Goal: Task Accomplishment & Management: Manage account settings

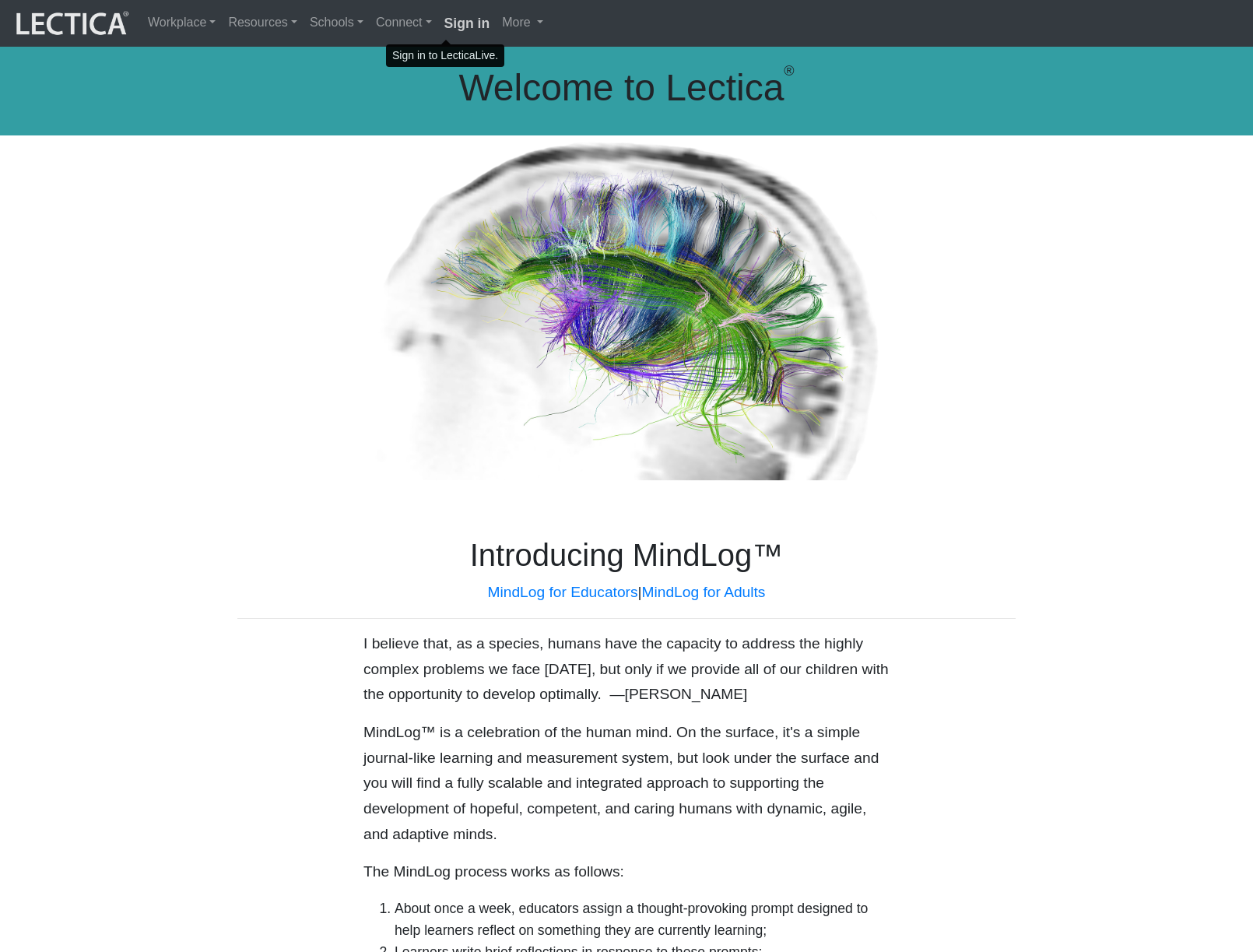
click at [444, 27] on strong "Sign in" at bounding box center [467, 24] width 46 height 16
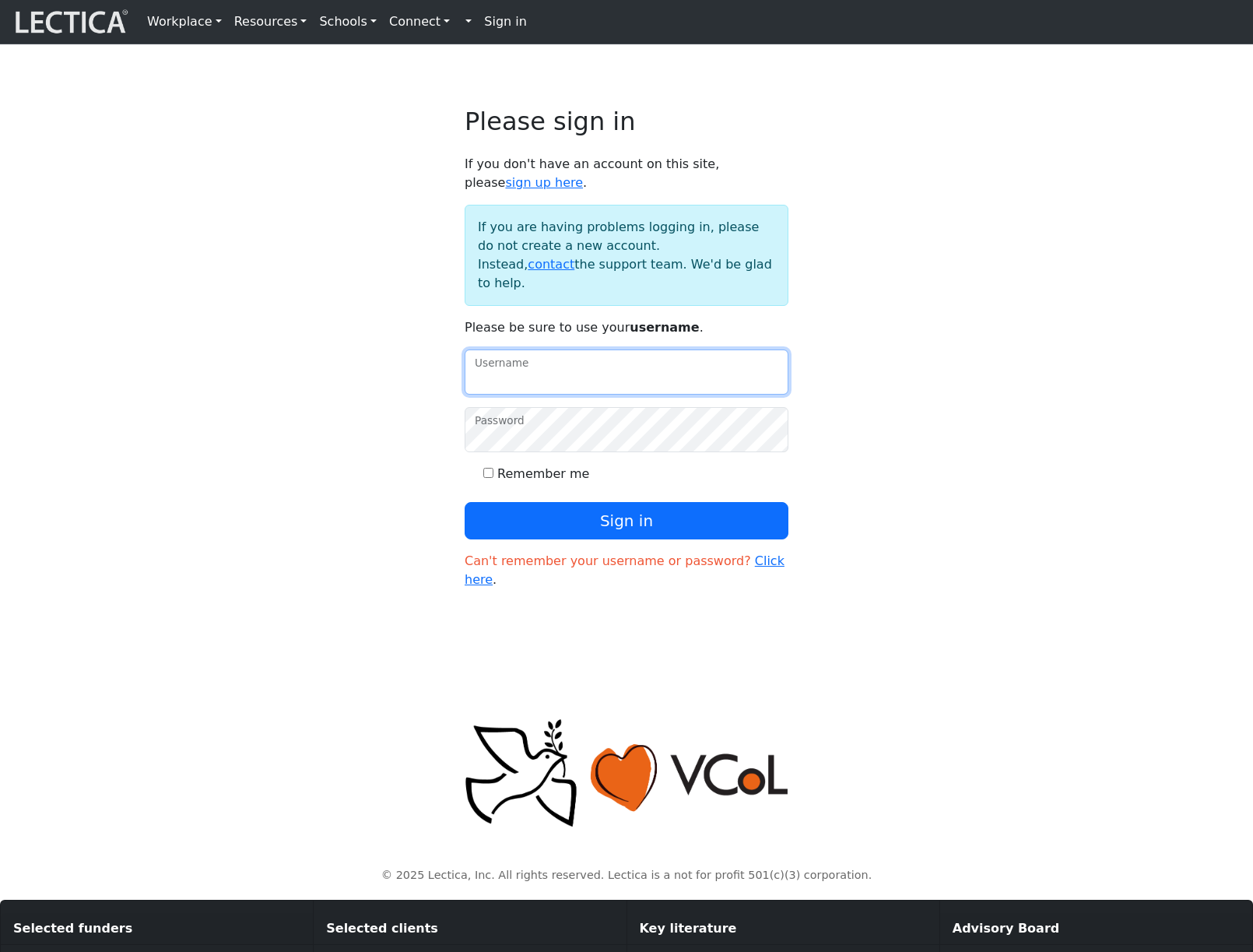
click at [595, 393] on input "Username" at bounding box center [626, 372] width 323 height 45
type input "amcorreia"
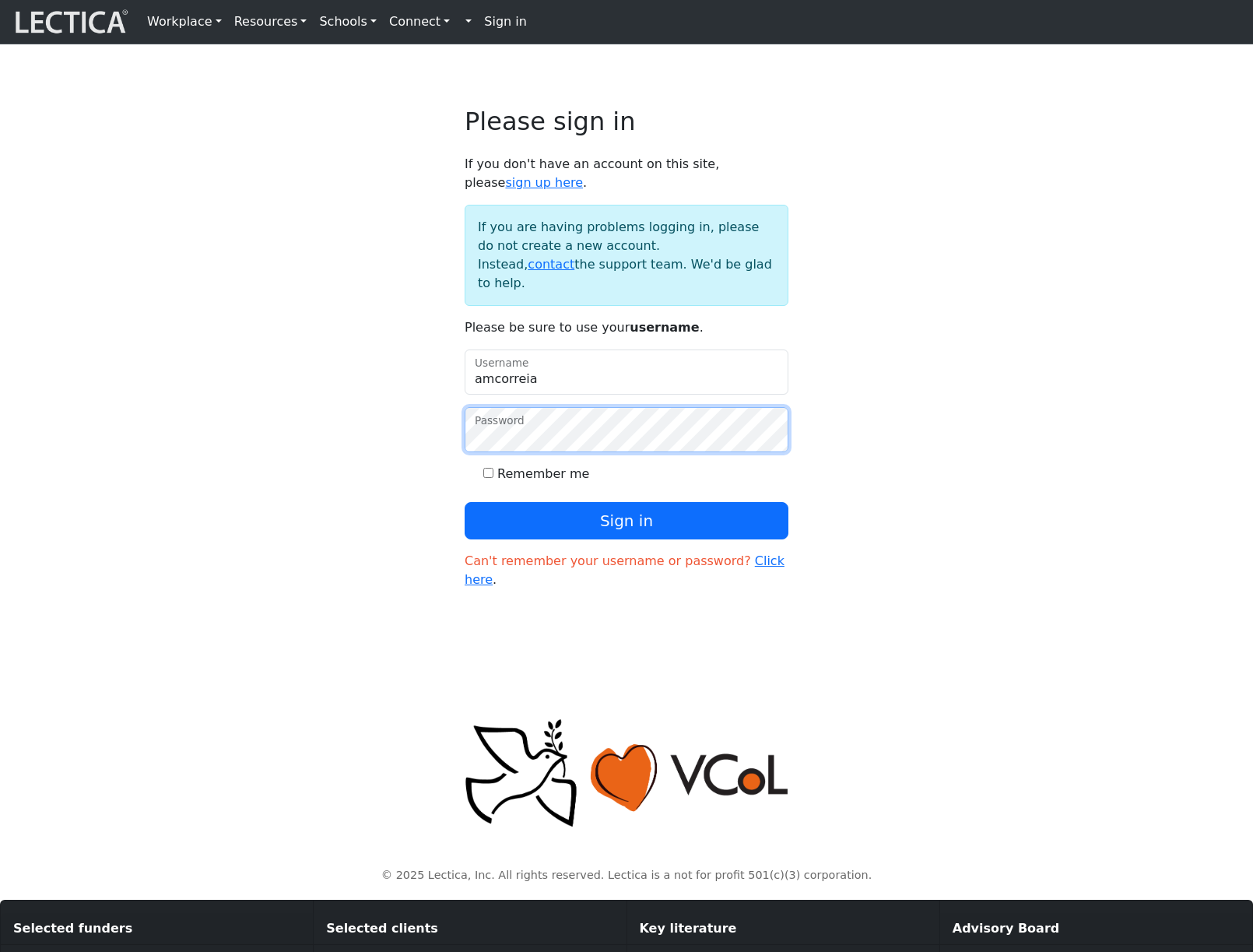
click at [465, 502] on button "Sign in" at bounding box center [626, 521] width 323 height 37
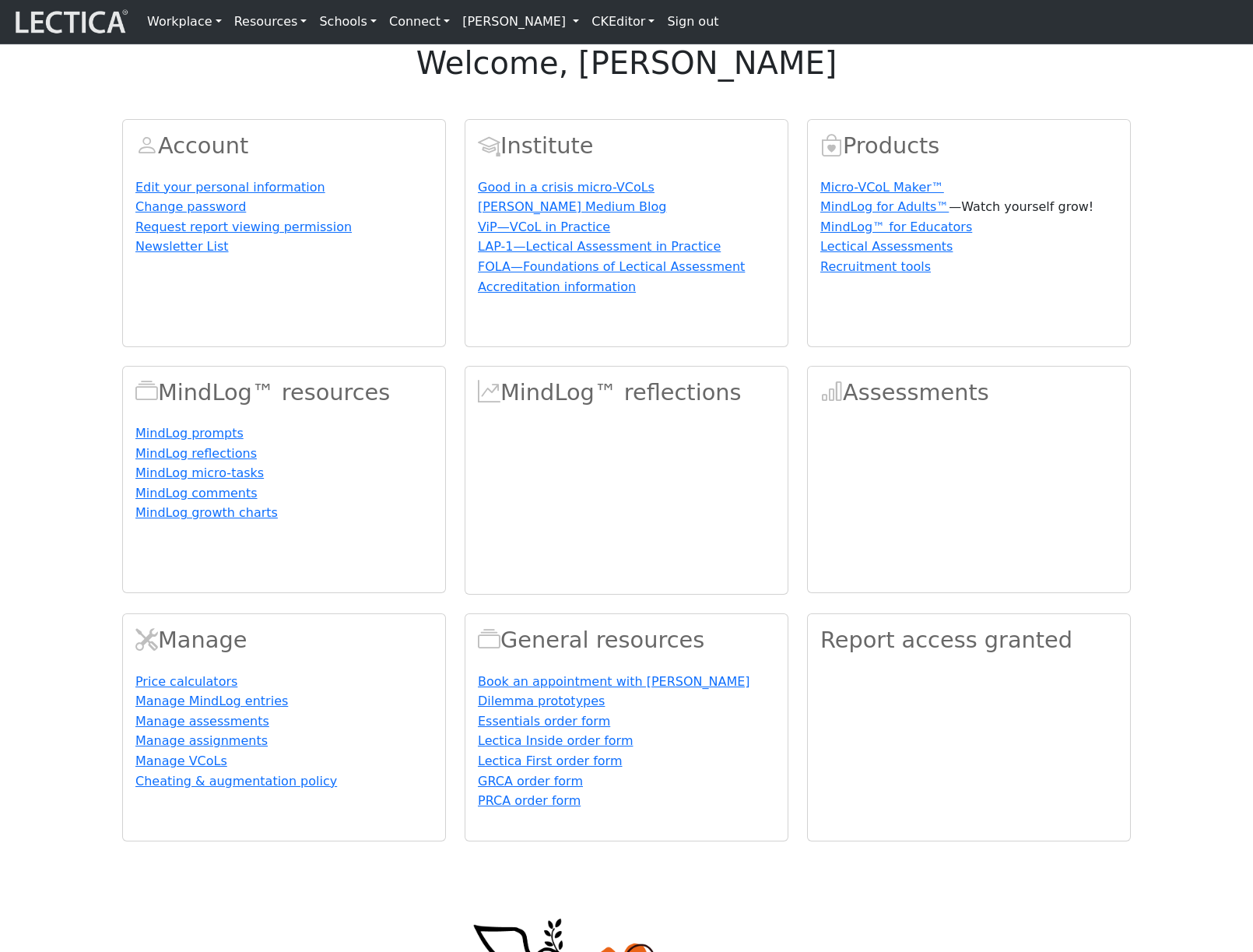
click at [555, 24] on link "[PERSON_NAME]" at bounding box center [520, 21] width 130 height 31
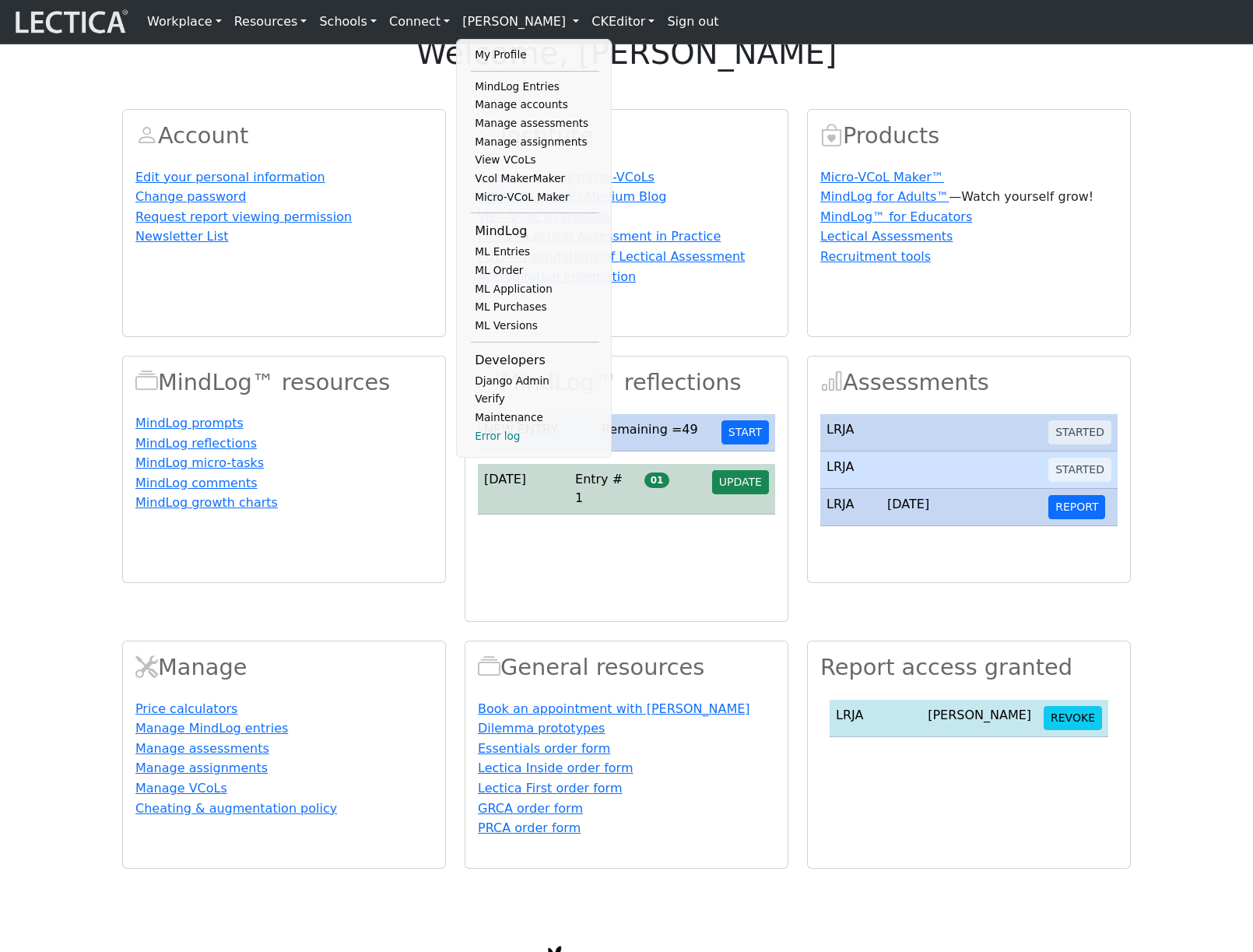
scroll to position [14, 0]
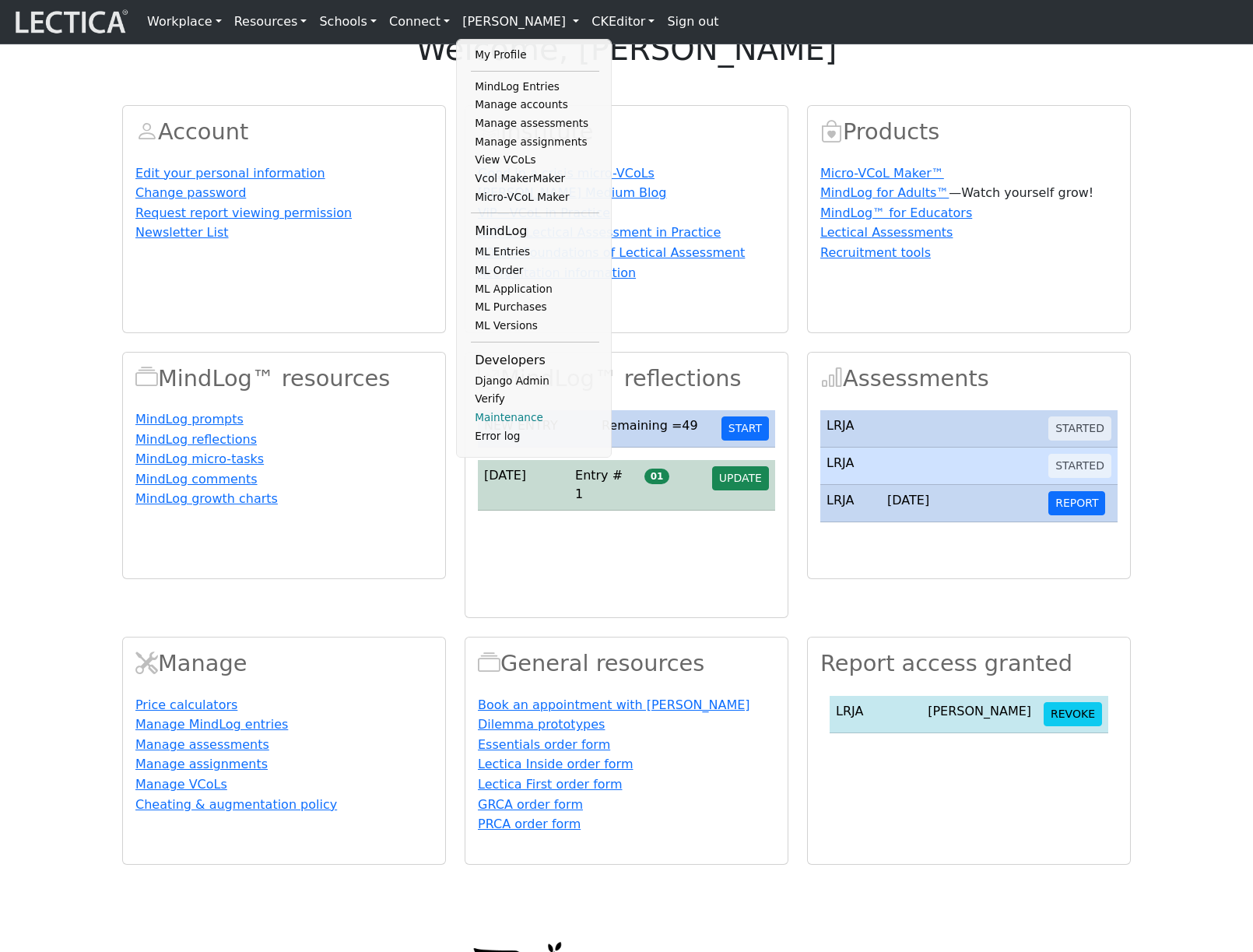
click at [483, 428] on link "Maintenance" at bounding box center [536, 418] width 129 height 19
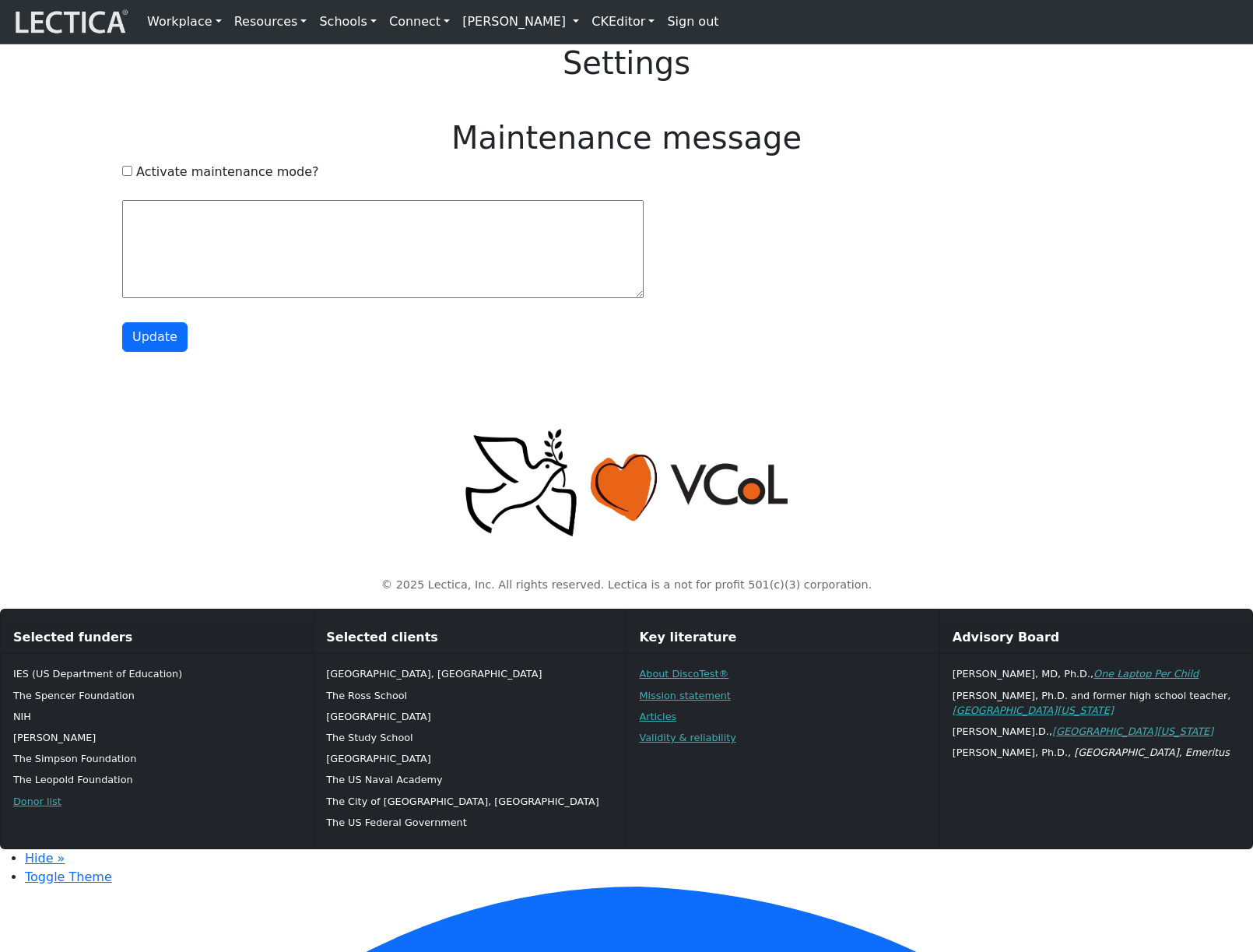
click at [568, 26] on link "[PERSON_NAME]" at bounding box center [520, 21] width 130 height 31
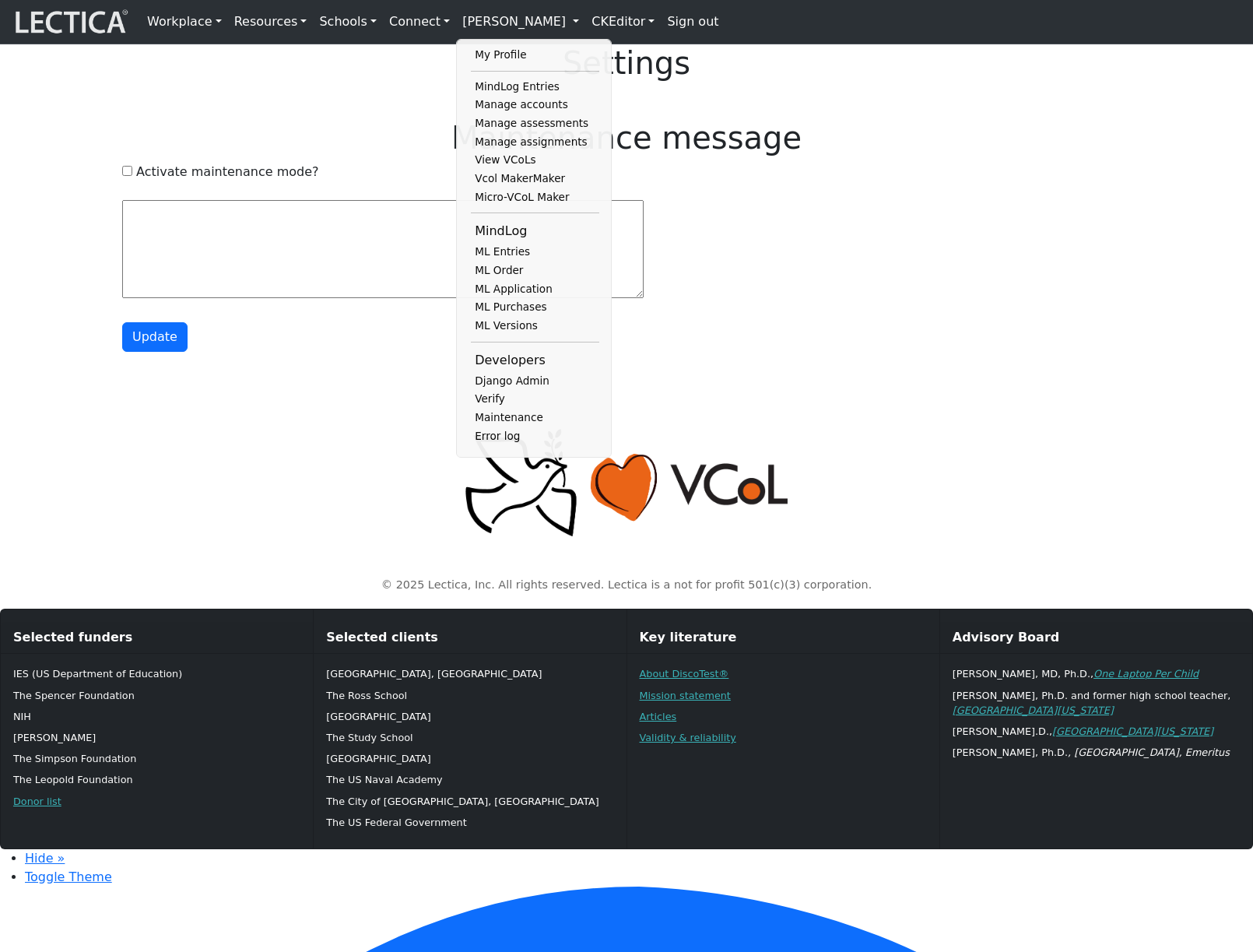
click at [911, 243] on div at bounding box center [626, 252] width 1008 height 103
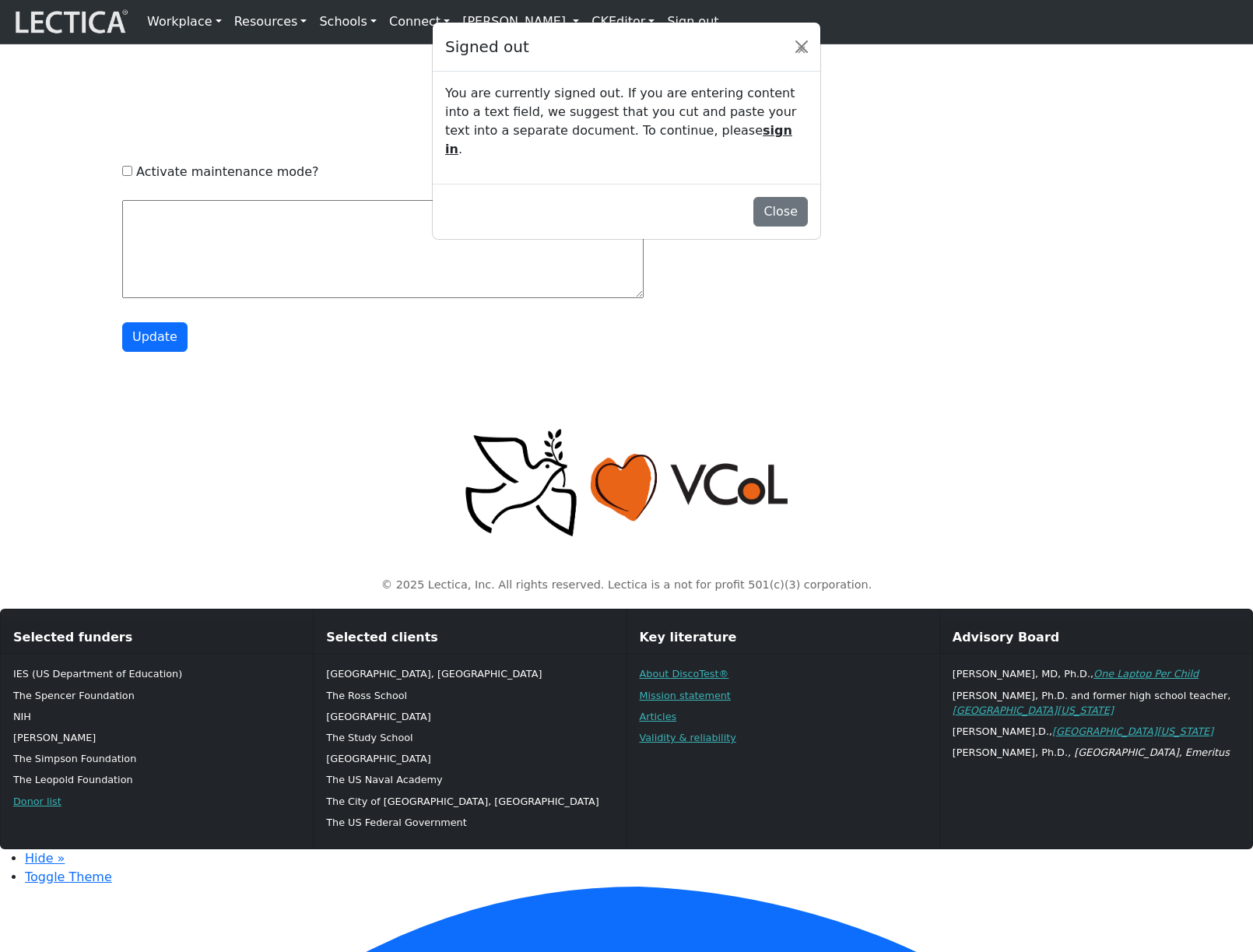
click at [694, 157] on link "sign in" at bounding box center [618, 140] width 347 height 33
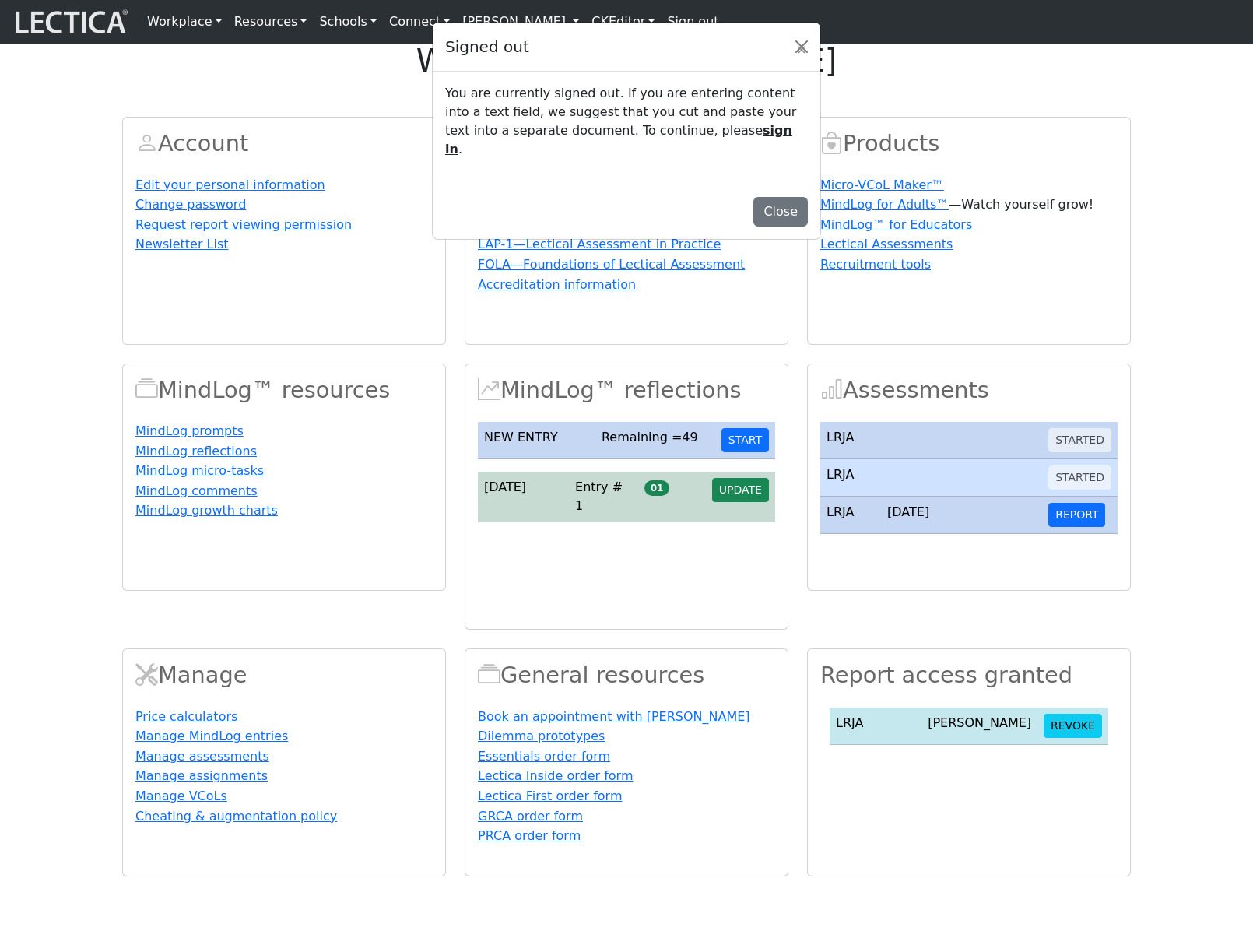
scroll to position [9, 0]
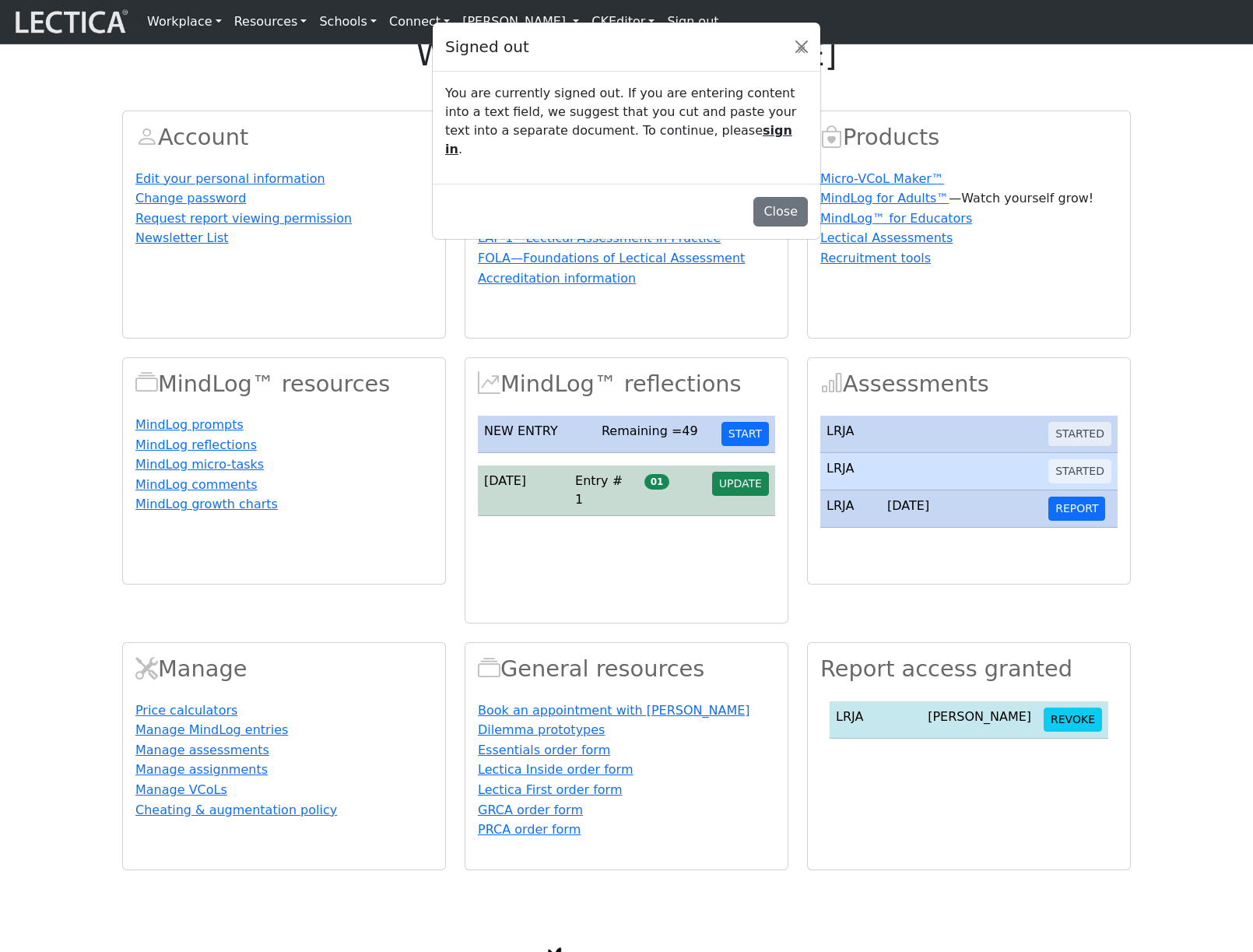
click at [698, 157] on link "sign in" at bounding box center [618, 140] width 347 height 33
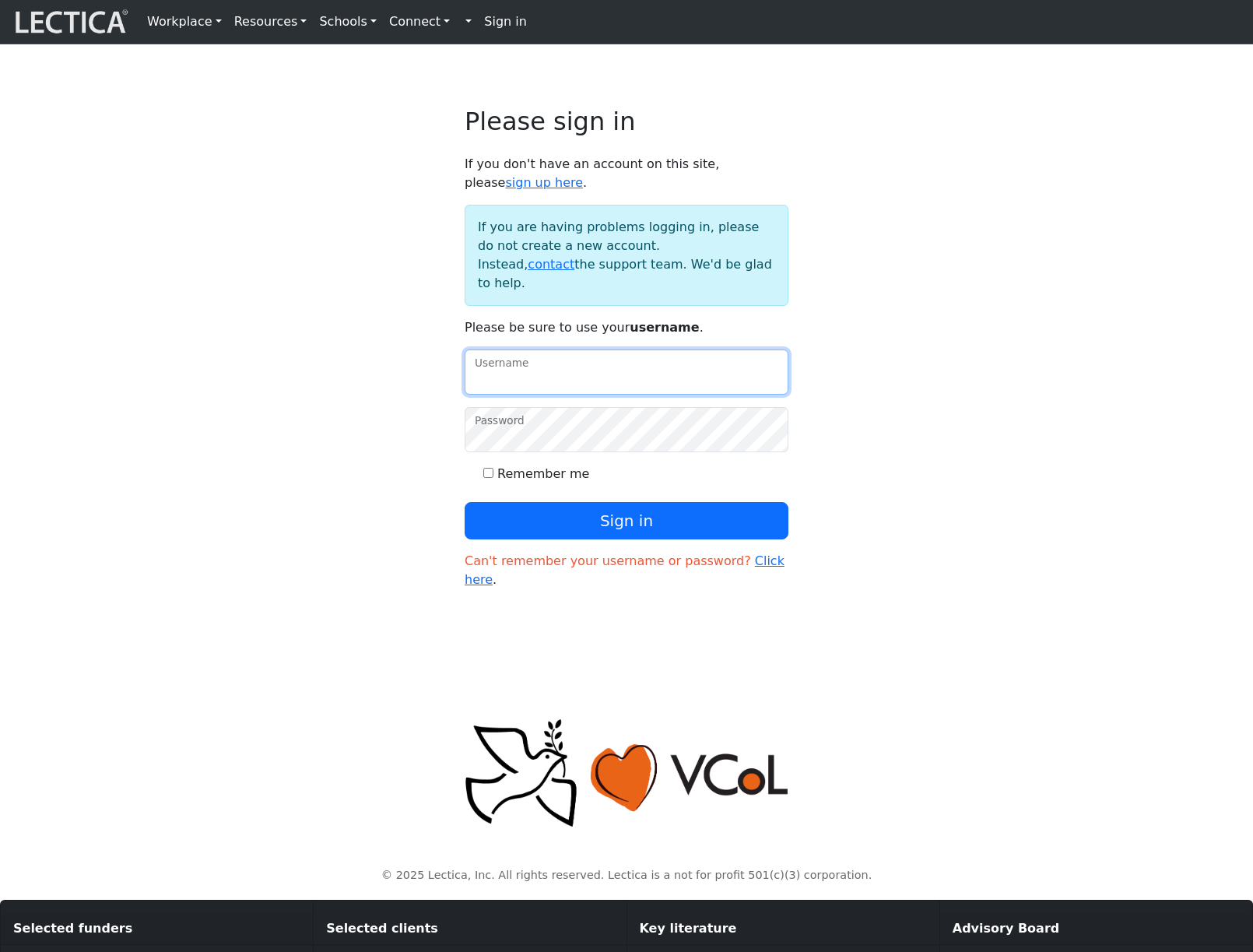
click at [603, 378] on input "Username" at bounding box center [626, 372] width 323 height 45
type input "amcorreia"
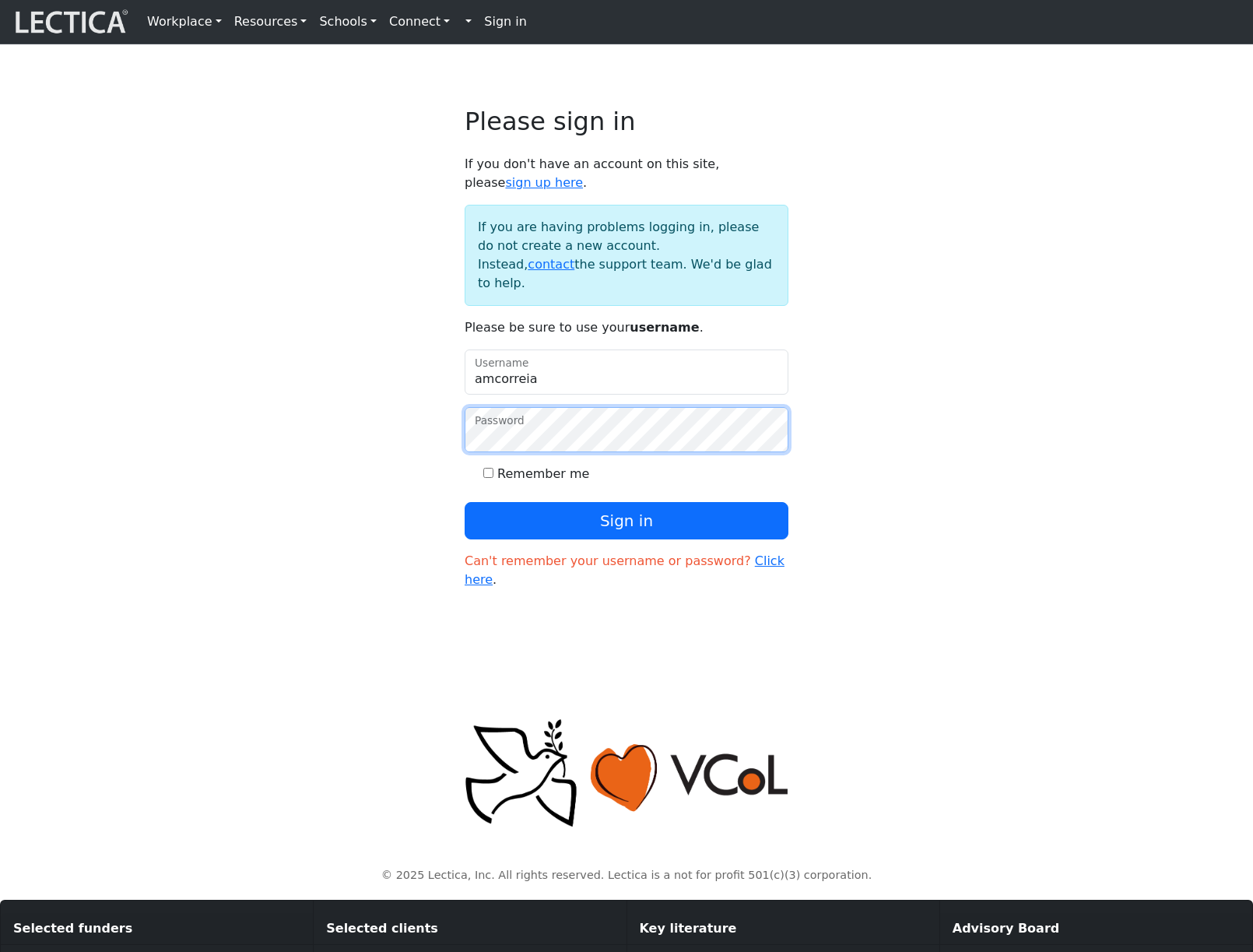
click at [465, 502] on button "Sign in" at bounding box center [626, 521] width 323 height 37
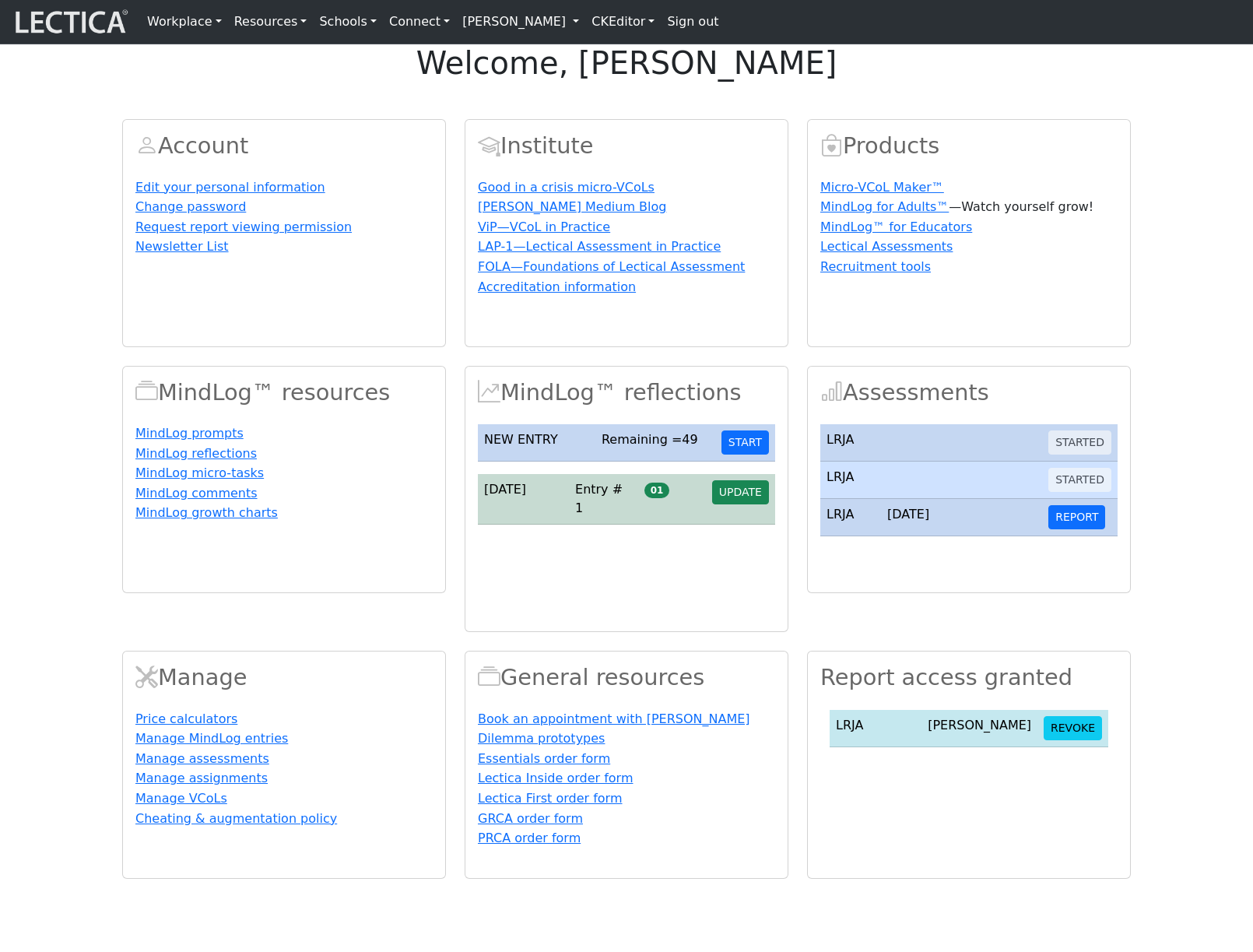
click at [575, 37] on link "[PERSON_NAME]" at bounding box center [520, 21] width 130 height 31
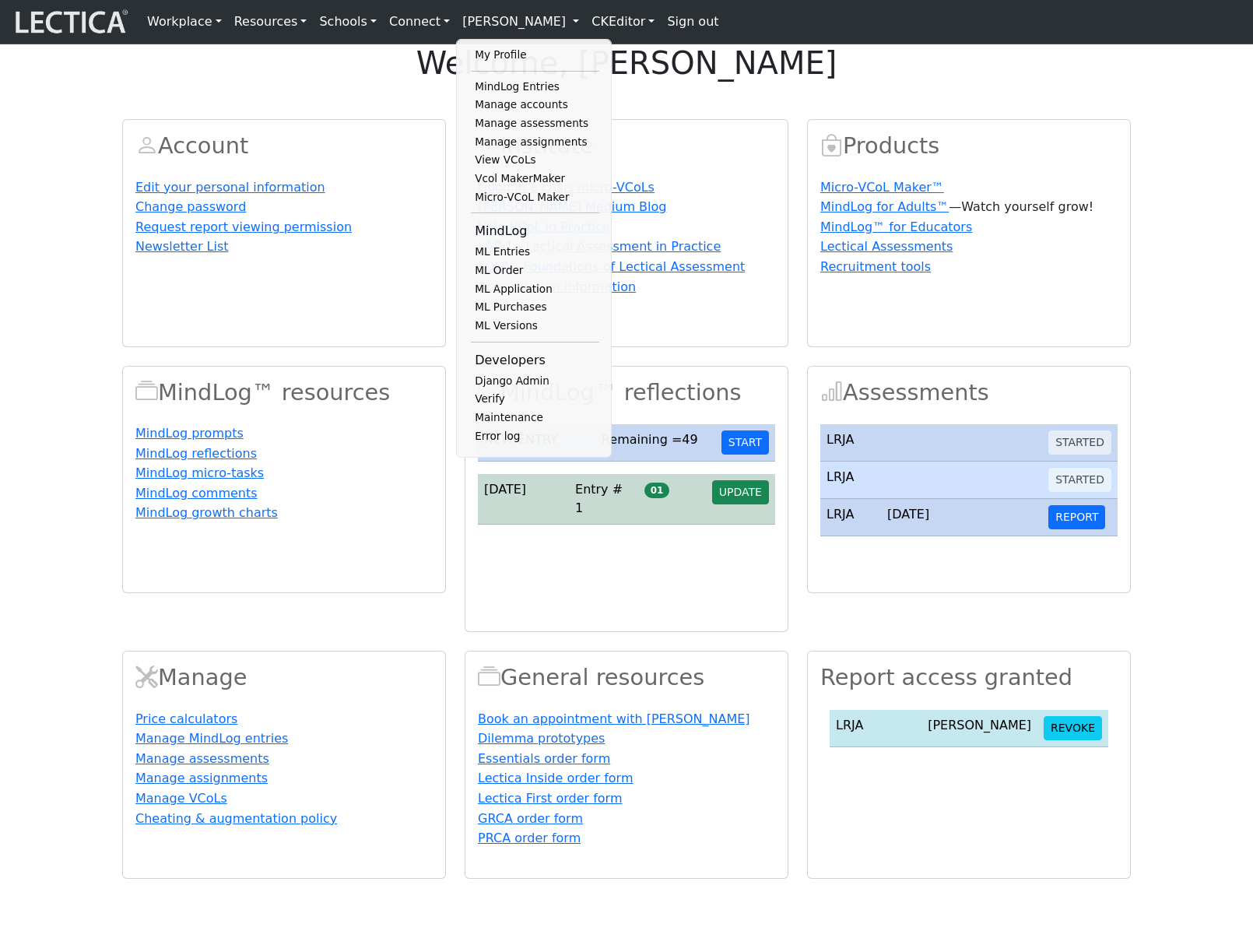
click at [1165, 161] on section "Account Edit your personal information Change password Request report viewing p…" at bounding box center [626, 489] width 1253 height 778
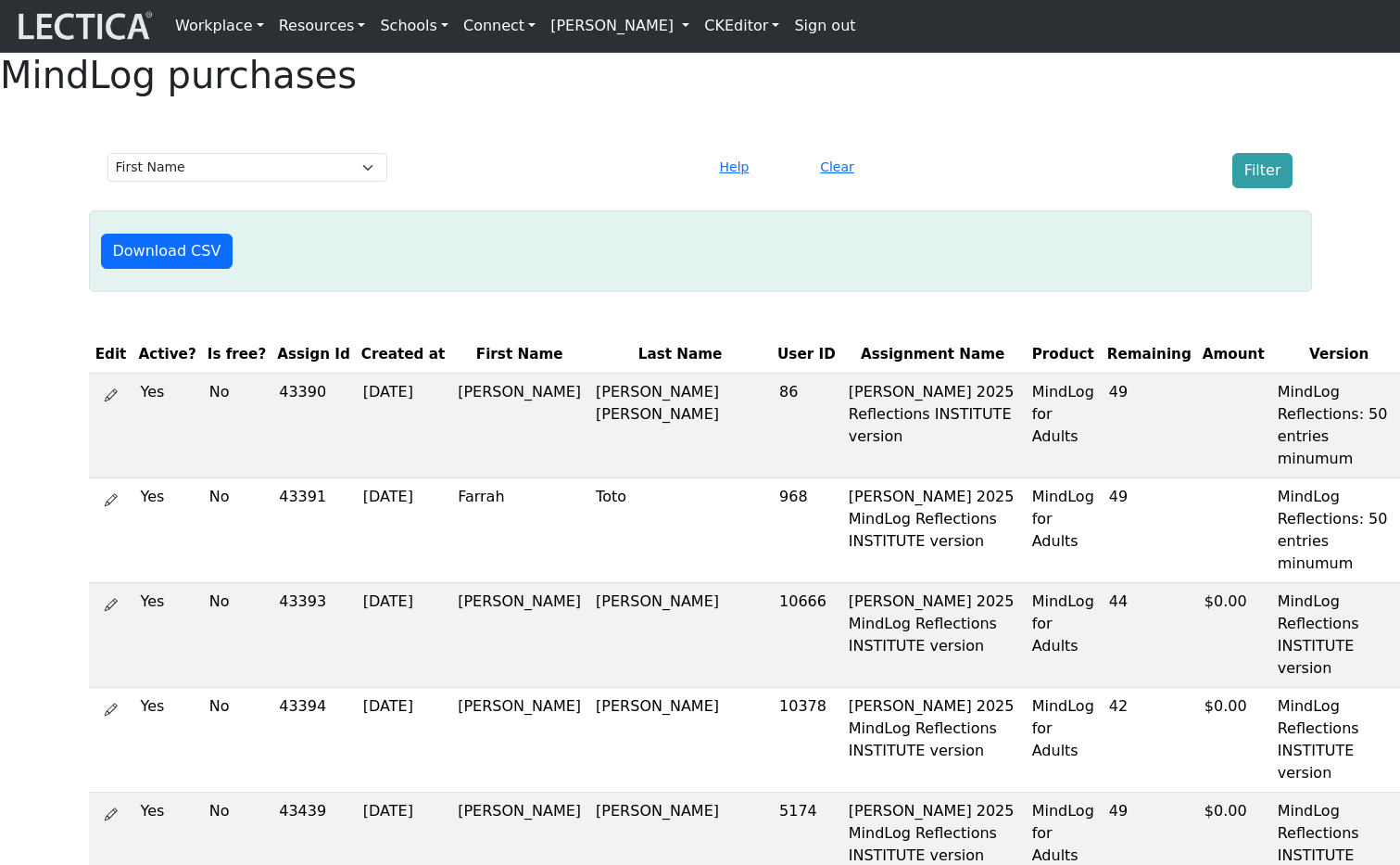
select select "first_name"
click at [962, 188] on div "Select filter variable First Name Last Name Version User ID Amount Created at H…" at bounding box center [700, 168] width 1400 height 54
click at [360, 188] on div "Select filter variable First Name Last Name Version User ID Amount Created at" at bounding box center [247, 170] width 302 height 35
click at [338, 182] on select "Select filter variable First Name Last Name Version User ID Amount Created at" at bounding box center [248, 168] width 280 height 28
select select "first_name"
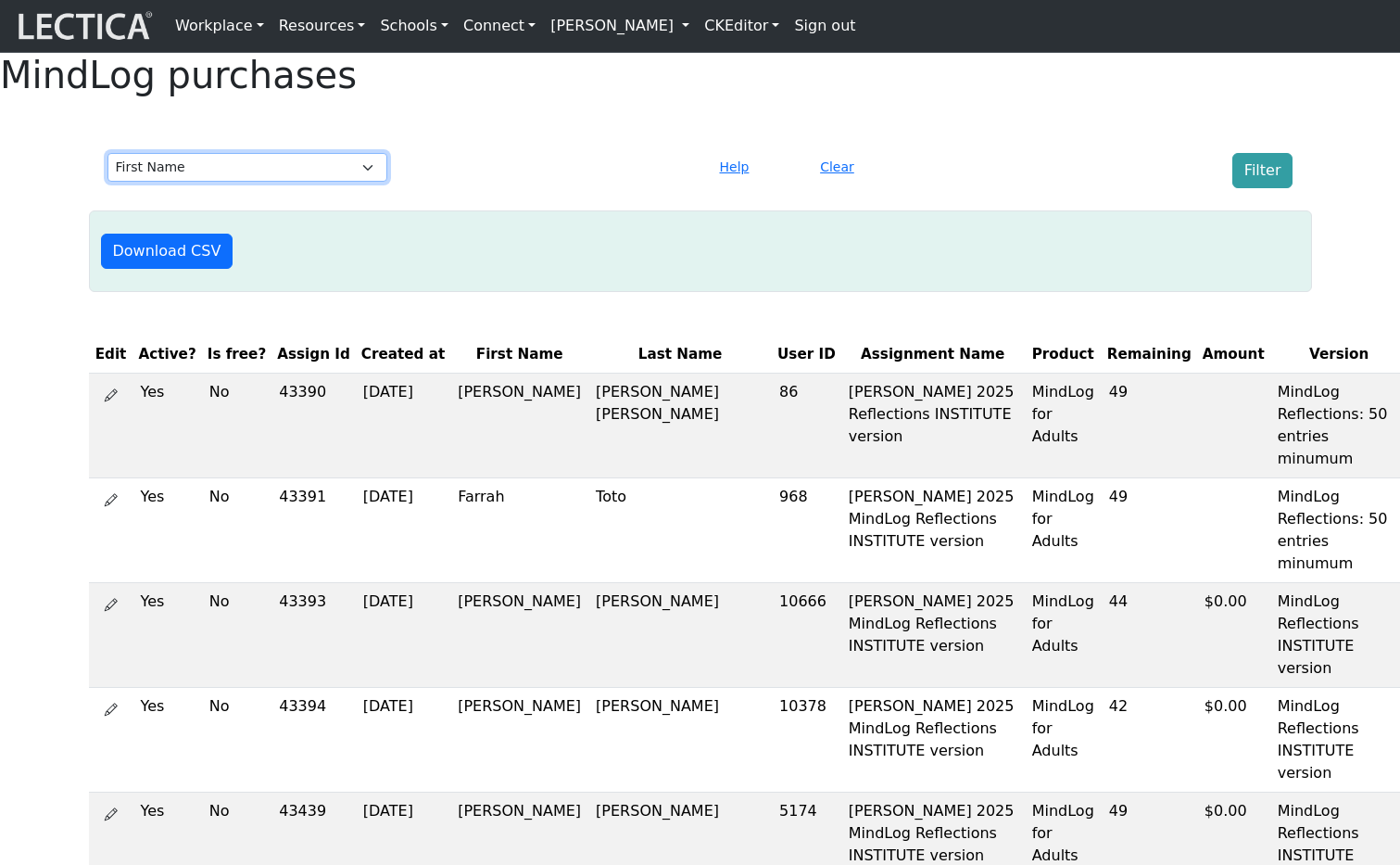
click at [108, 182] on select "Select filter variable First Name Last Name Version User ID Amount Created at" at bounding box center [248, 168] width 280 height 28
click at [508, 196] on div "Select filter variable First Name Last Name Version User ID Amount Created at H…" at bounding box center [700, 170] width 1200 height 50
click at [518, 188] on div at bounding box center [549, 170] width 302 height 35
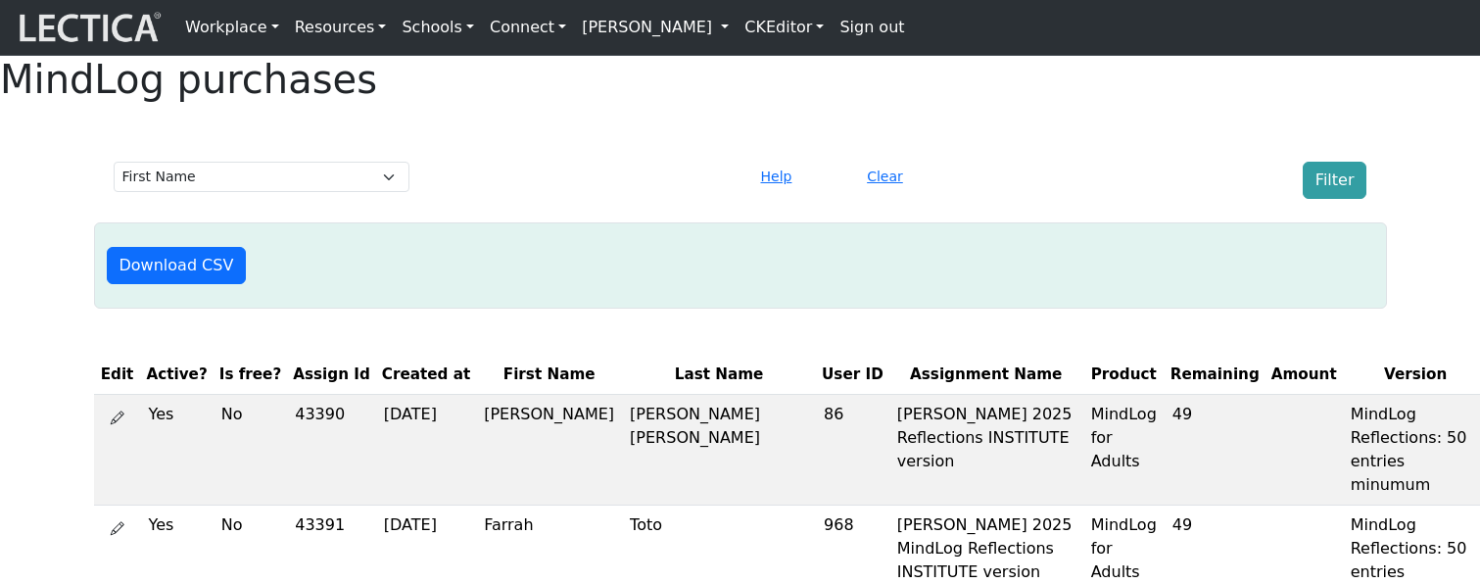
click at [655, 27] on link "[PERSON_NAME]" at bounding box center [655, 27] width 163 height 39
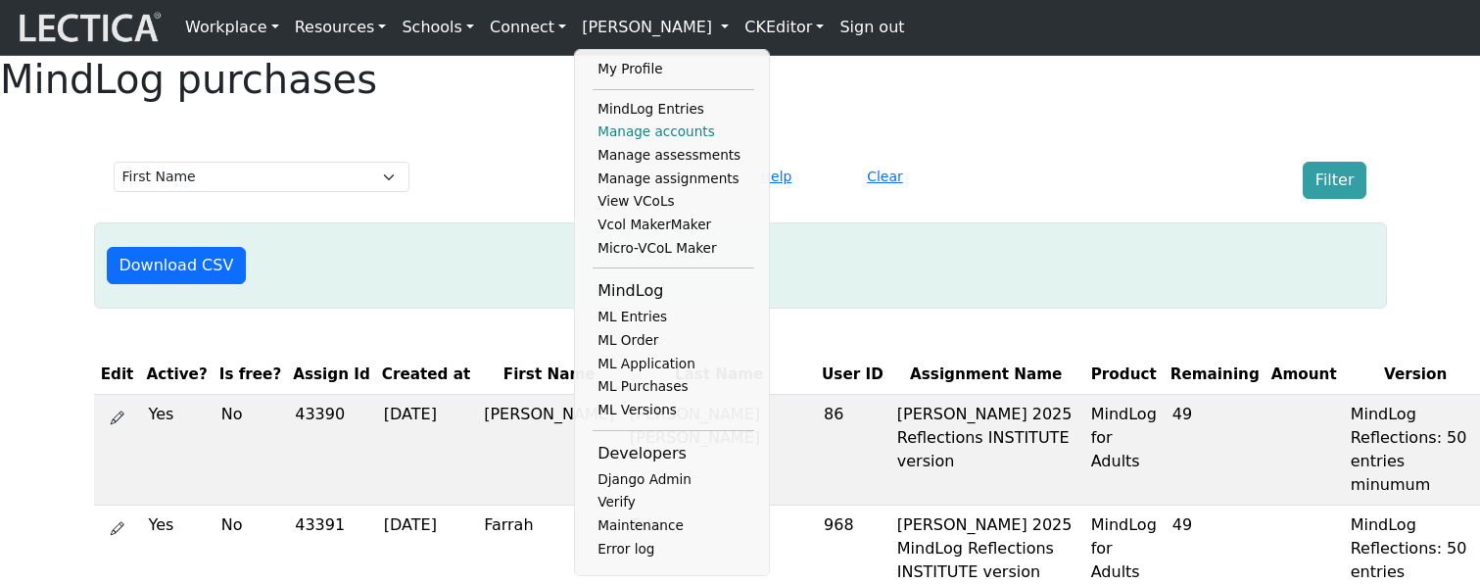
click at [645, 144] on link "Manage accounts" at bounding box center [674, 132] width 162 height 24
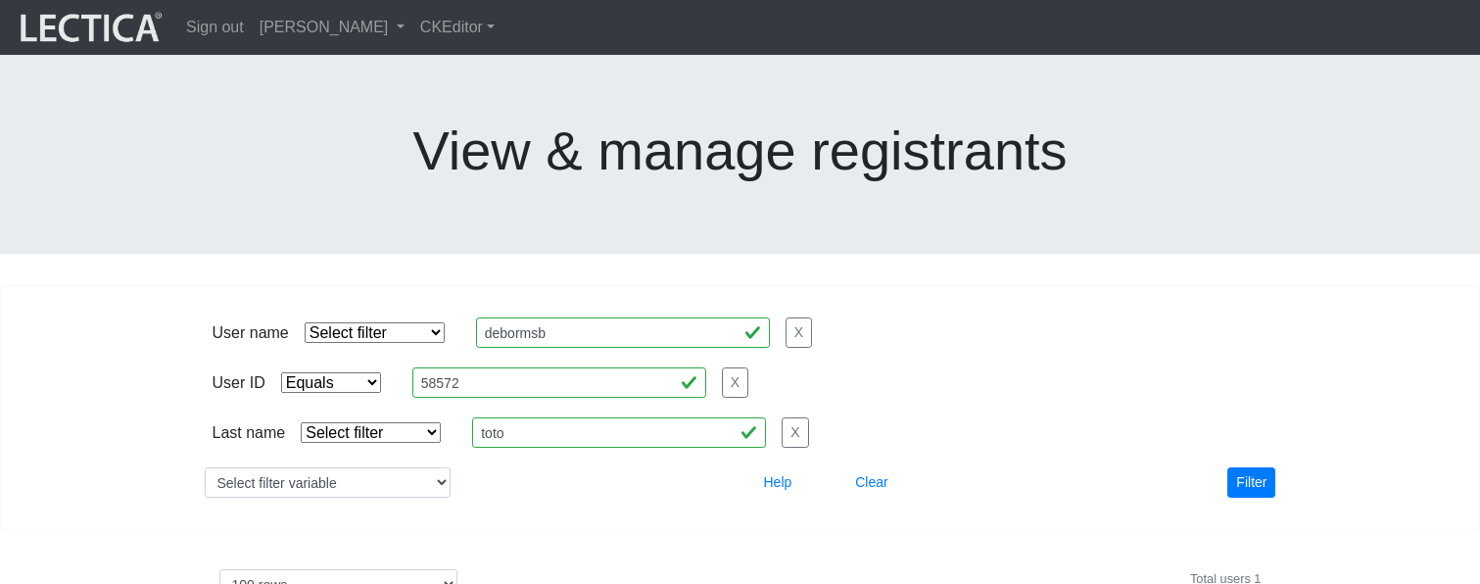
select select "equal"
select select "100"
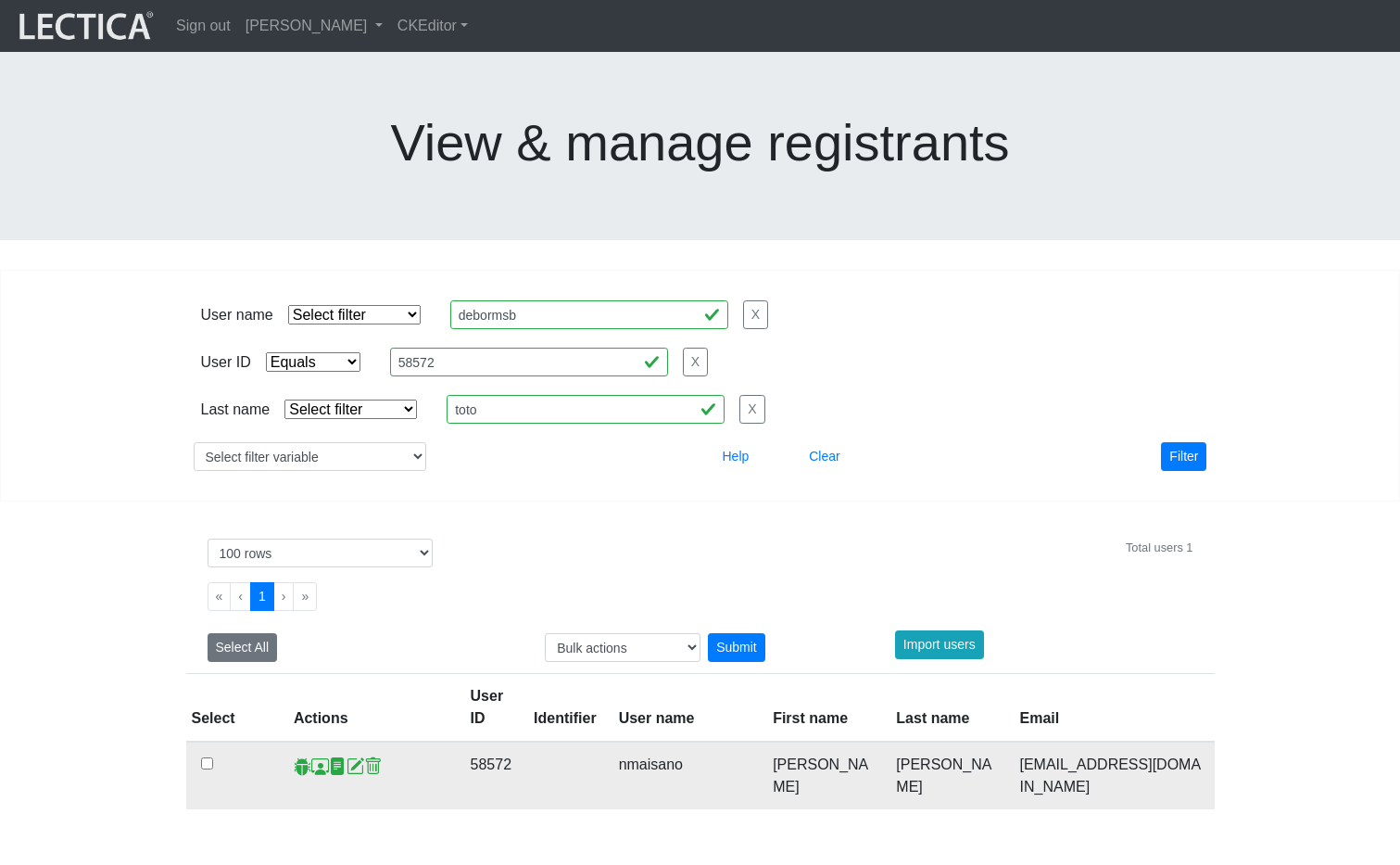
click at [324, 552] on span at bounding box center [320, 766] width 18 height 20
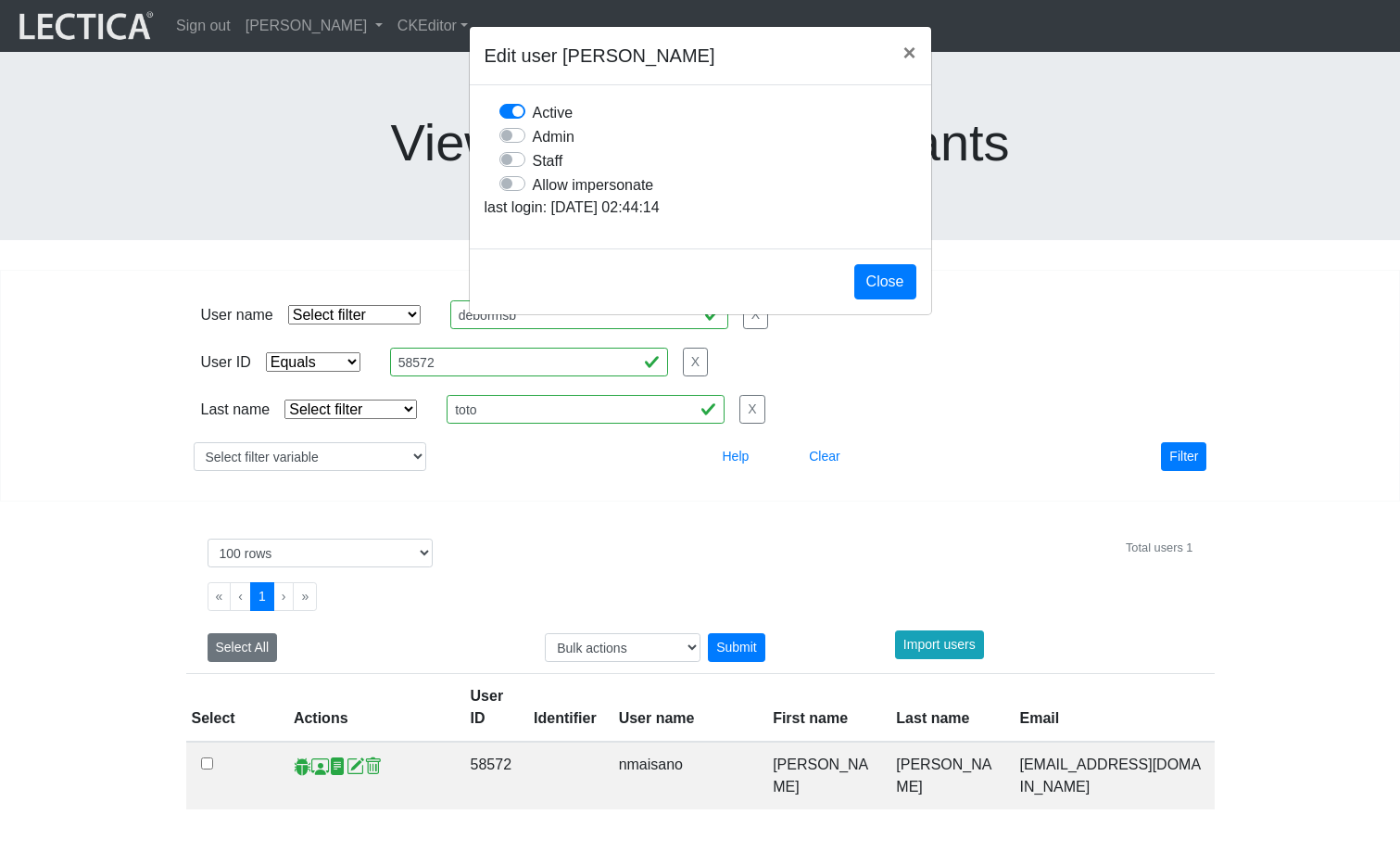
click at [533, 197] on label "Allow impersonate" at bounding box center [593, 184] width 121 height 24
click at [515, 191] on input "Allow impersonate" at bounding box center [507, 182] width 15 height 19
checkbox input "true"
click at [888, 299] on button "Close" at bounding box center [885, 281] width 62 height 35
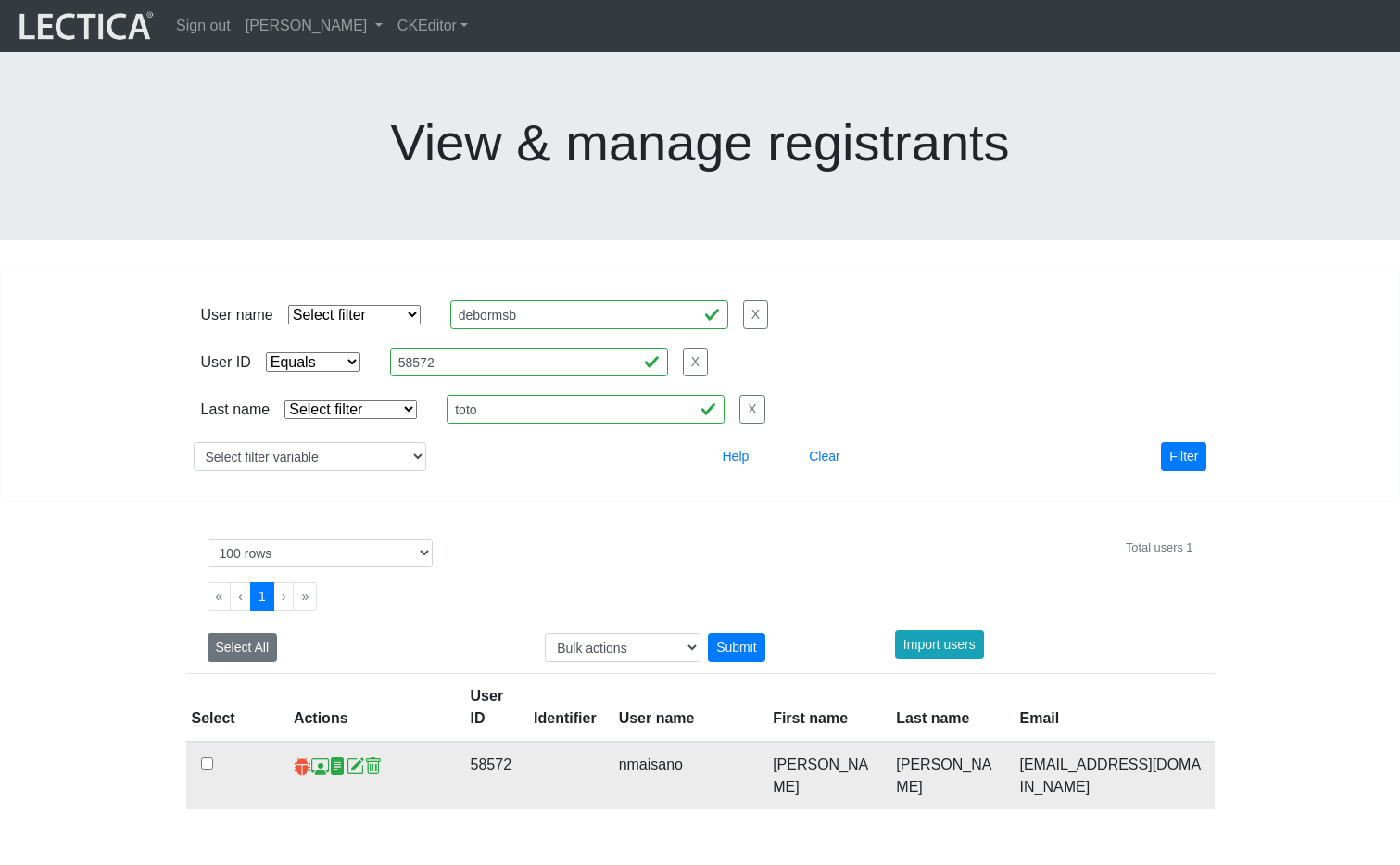
click at [298, 552] on span at bounding box center [302, 766] width 18 height 20
